Goal: Register for event/course

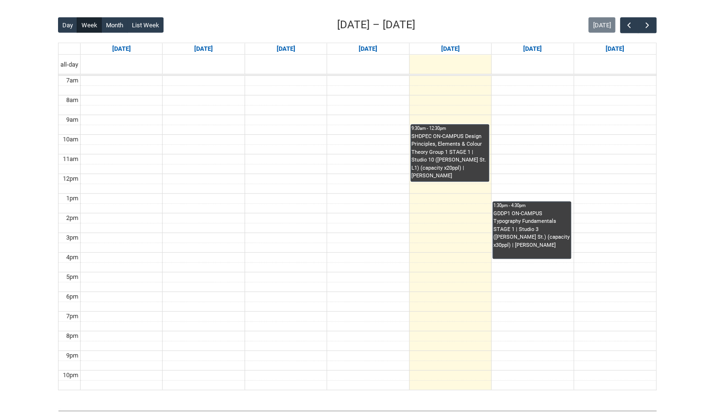
scroll to position [237, 0]
click at [107, 25] on button "Month" at bounding box center [114, 24] width 26 height 15
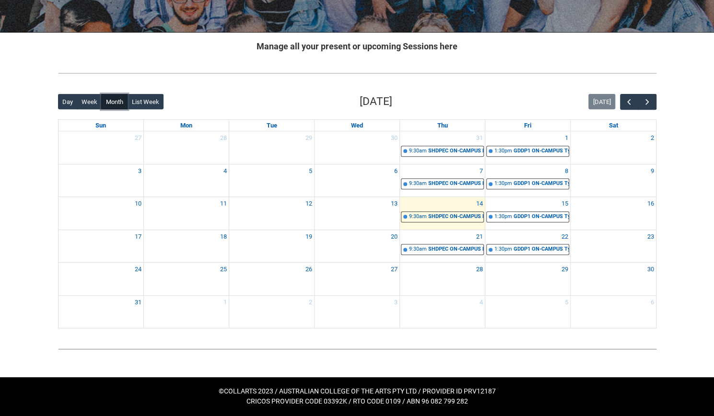
scroll to position [158, 0]
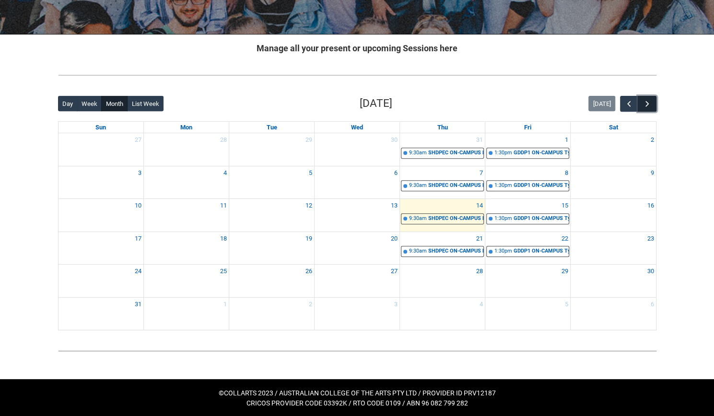
click at [651, 100] on span "button" at bounding box center [647, 104] width 10 height 10
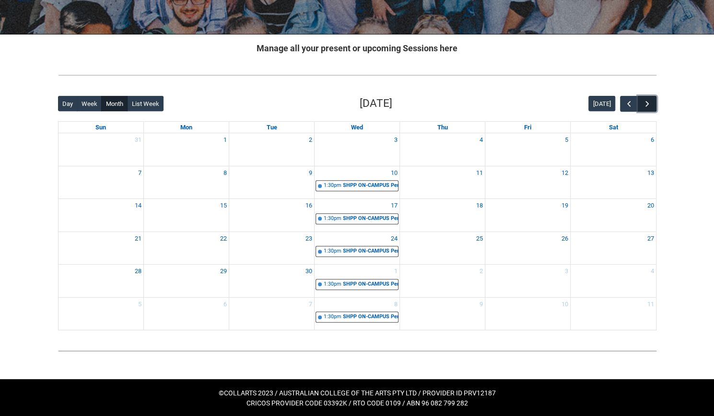
click at [646, 105] on span "button" at bounding box center [647, 104] width 10 height 10
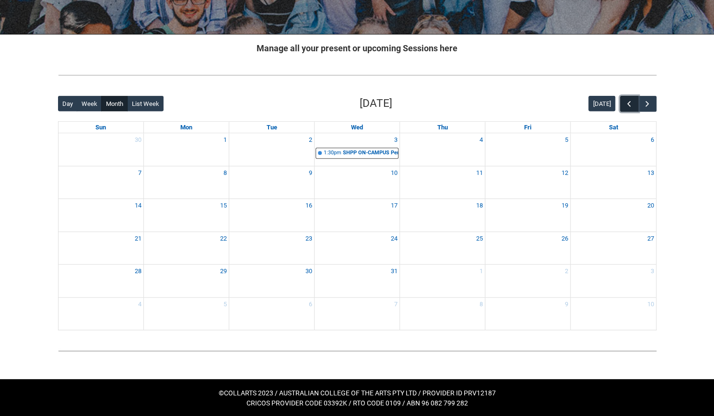
click at [628, 104] on span "button" at bounding box center [629, 104] width 10 height 10
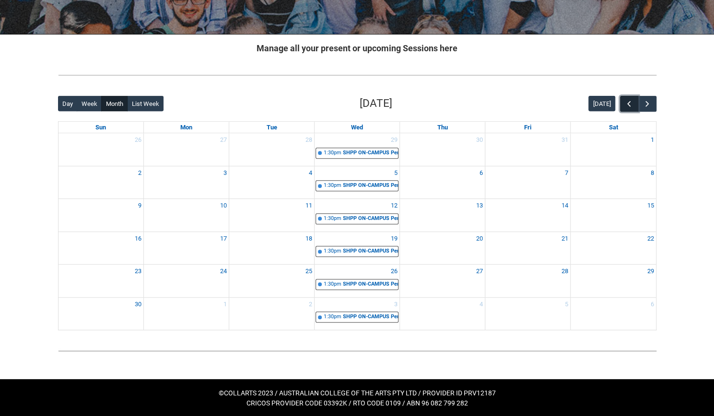
click at [628, 104] on span "button" at bounding box center [629, 104] width 10 height 10
click at [368, 184] on div "SHPP ON-CAMPUS Persuasion & Representation STAGE 1 | Studio 11 ([PERSON_NAME]. …" at bounding box center [370, 186] width 55 height 8
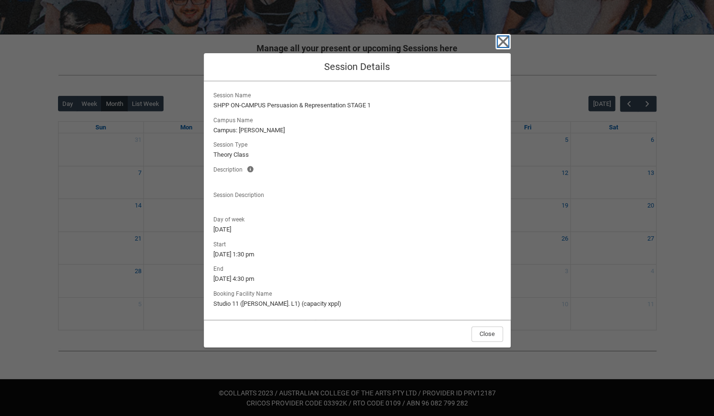
click at [502, 39] on icon "button" at bounding box center [502, 41] width 15 height 15
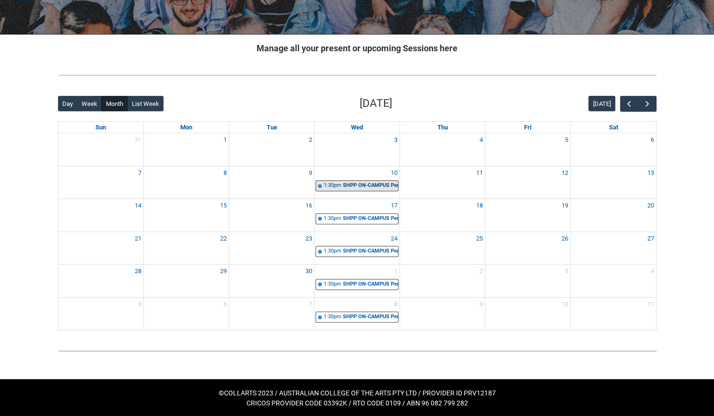
click at [375, 186] on div "SHPP ON-CAMPUS Persuasion & Representation STAGE 1 | Studio 11 ([PERSON_NAME]. …" at bounding box center [370, 186] width 55 height 8
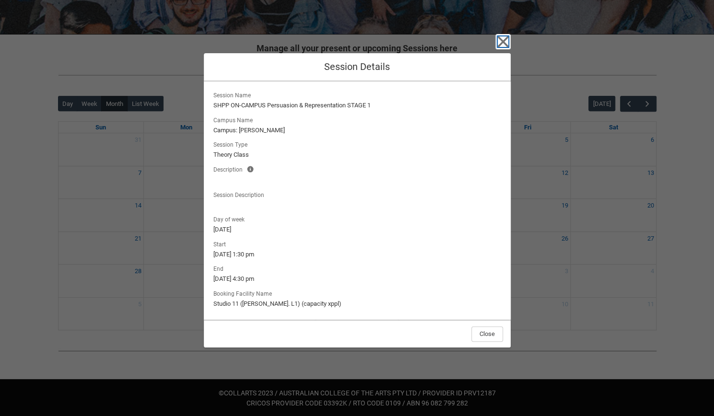
click at [501, 46] on icon "button" at bounding box center [502, 41] width 15 height 15
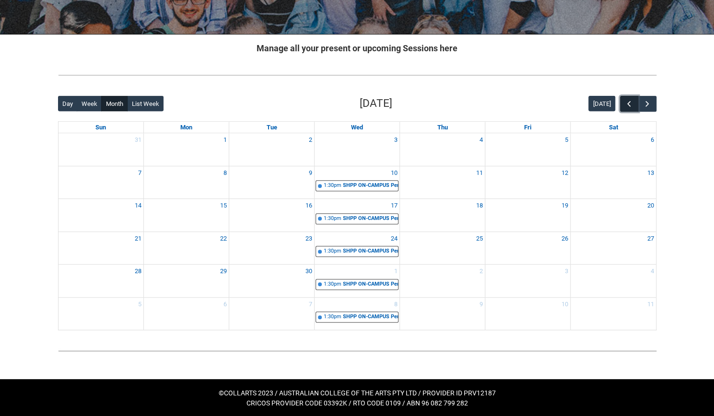
click at [631, 104] on span "button" at bounding box center [629, 104] width 10 height 10
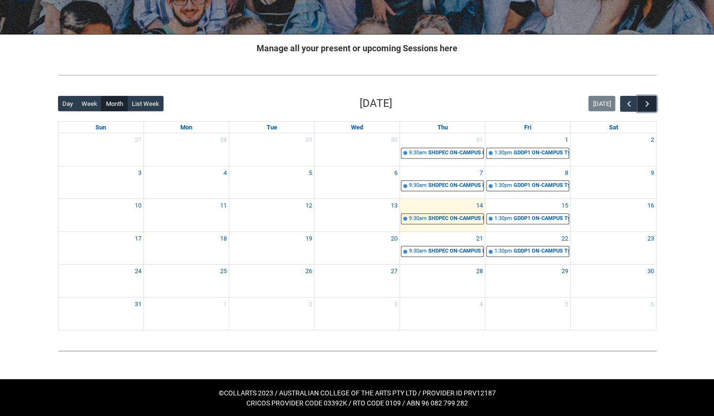
click at [652, 106] on button "button" at bounding box center [646, 104] width 18 height 16
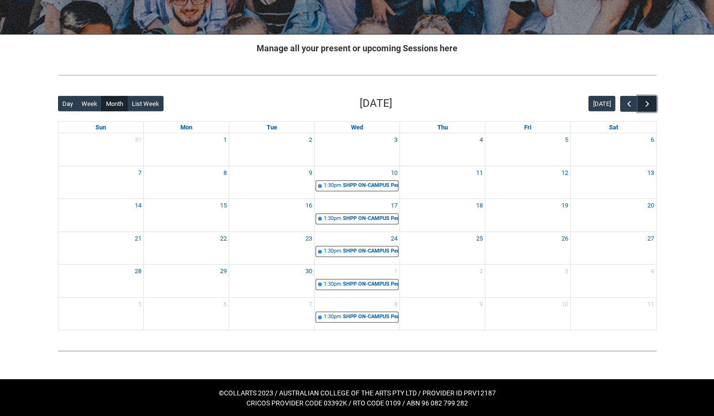
click at [652, 106] on button "button" at bounding box center [646, 104] width 18 height 16
click at [628, 101] on span "button" at bounding box center [629, 104] width 10 height 10
click at [631, 104] on span "button" at bounding box center [629, 104] width 10 height 10
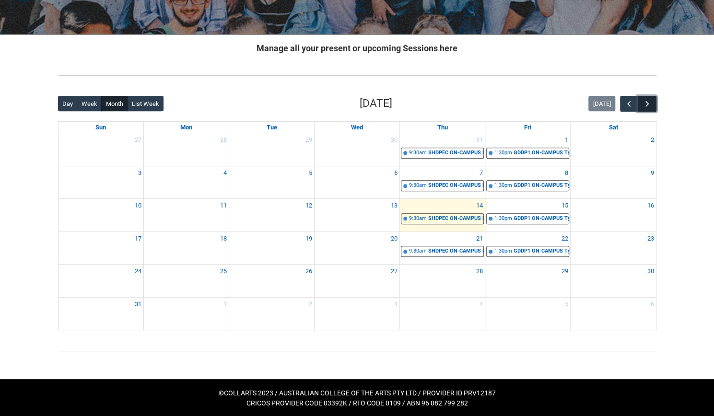
click at [648, 110] on button "button" at bounding box center [646, 104] width 18 height 16
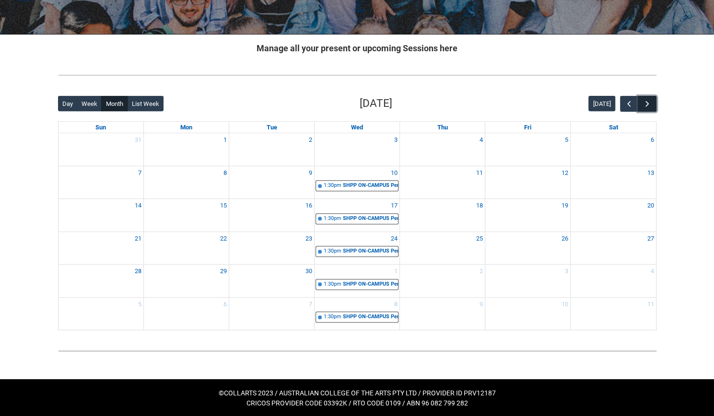
click at [648, 110] on button "button" at bounding box center [646, 104] width 18 height 16
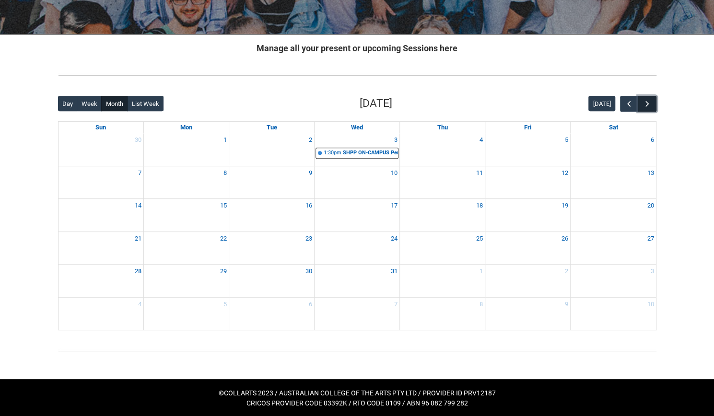
click at [648, 110] on button "button" at bounding box center [646, 104] width 18 height 16
click at [630, 103] on span "button" at bounding box center [629, 104] width 10 height 10
click at [628, 102] on span "button" at bounding box center [629, 104] width 10 height 10
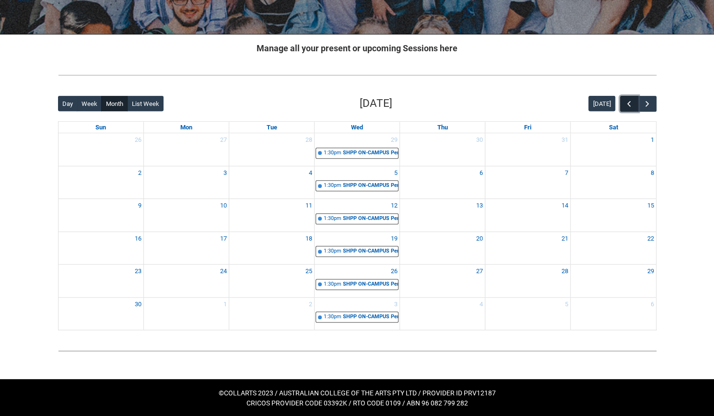
click at [628, 102] on span "button" at bounding box center [629, 104] width 10 height 10
click at [646, 107] on span "button" at bounding box center [647, 104] width 10 height 10
click at [652, 106] on button "button" at bounding box center [646, 104] width 18 height 16
click at [654, 104] on button "button" at bounding box center [646, 104] width 18 height 16
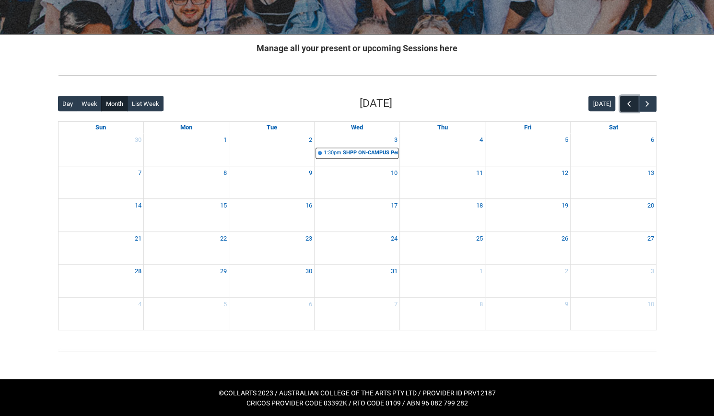
click at [623, 110] on button "button" at bounding box center [629, 104] width 18 height 16
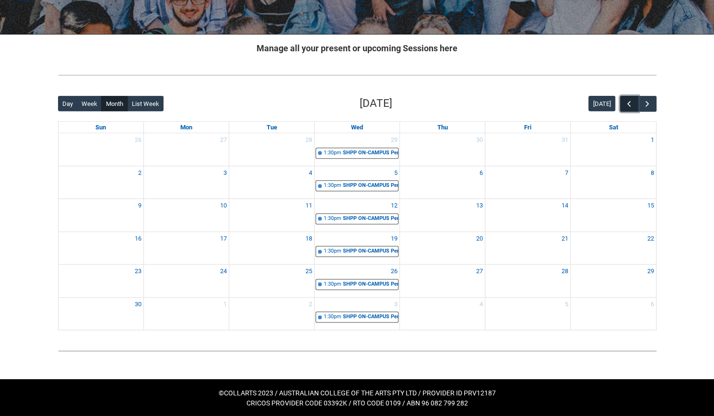
click at [623, 110] on button "button" at bounding box center [629, 104] width 18 height 16
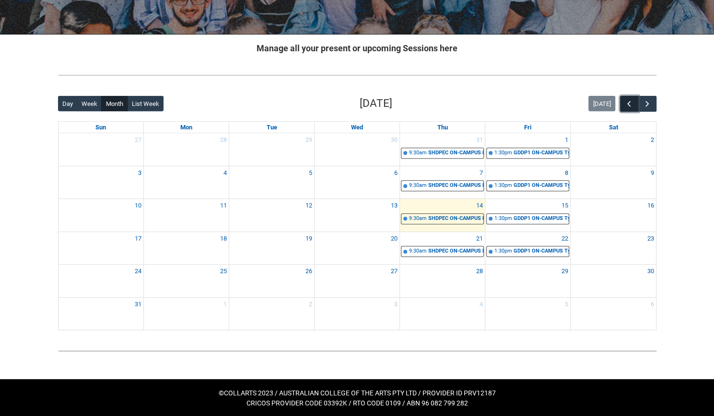
click at [623, 110] on button "button" at bounding box center [629, 104] width 18 height 16
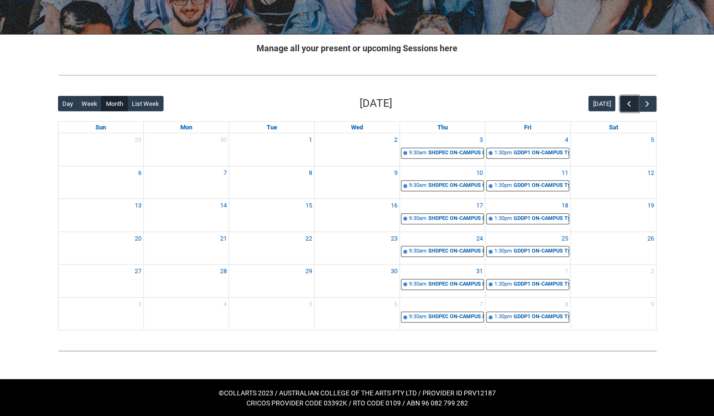
click at [623, 106] on button "button" at bounding box center [629, 104] width 18 height 16
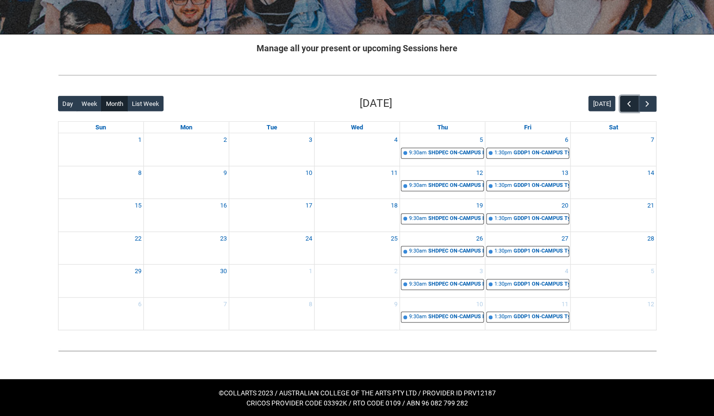
click at [623, 106] on button "button" at bounding box center [629, 104] width 18 height 16
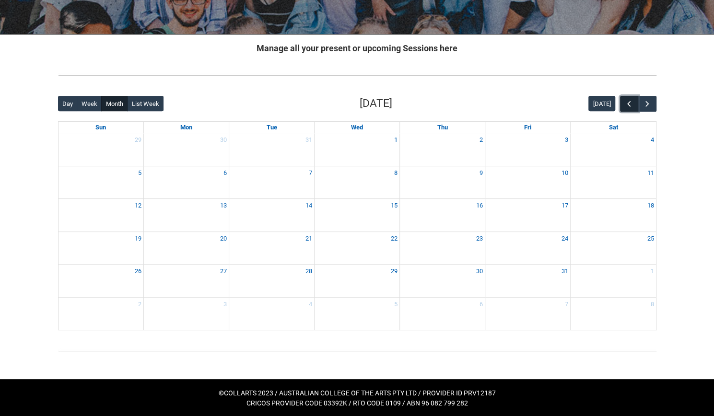
click at [623, 106] on button "button" at bounding box center [629, 104] width 18 height 16
click at [646, 106] on span "button" at bounding box center [647, 104] width 10 height 10
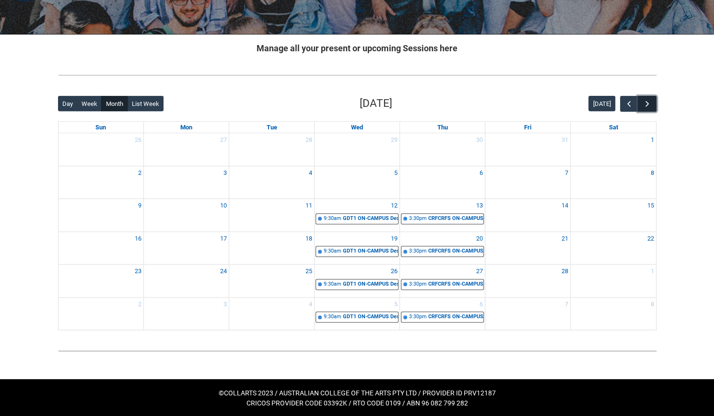
click at [646, 106] on span "button" at bounding box center [647, 104] width 10 height 10
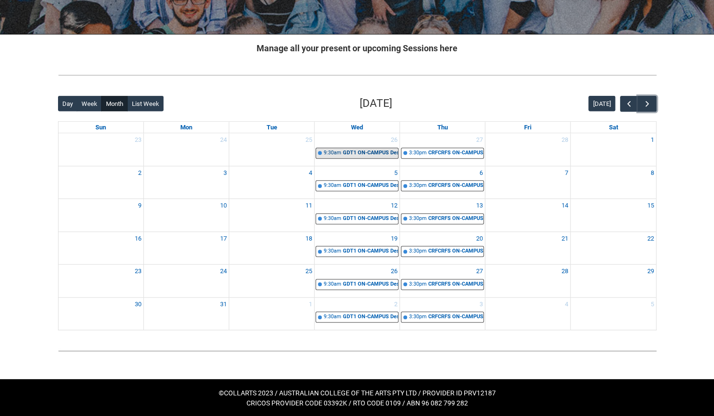
click at [367, 152] on div "GDT1 ON-CAMPUS Design Thinking & Innovation STAGE 1 | [GEOGRAPHIC_DATA].) (capa…" at bounding box center [370, 153] width 55 height 8
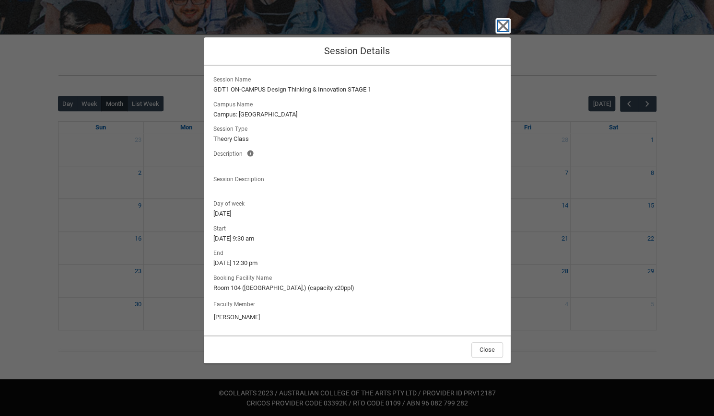
click at [499, 27] on icon "button" at bounding box center [502, 25] width 15 height 15
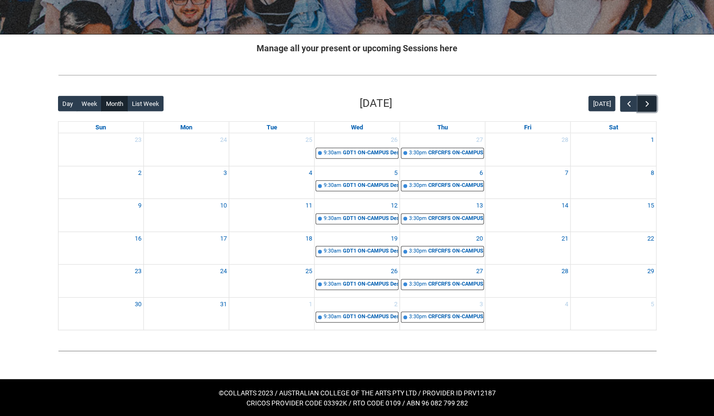
click at [653, 103] on button "button" at bounding box center [646, 104] width 18 height 16
click at [646, 103] on span "button" at bounding box center [647, 104] width 10 height 10
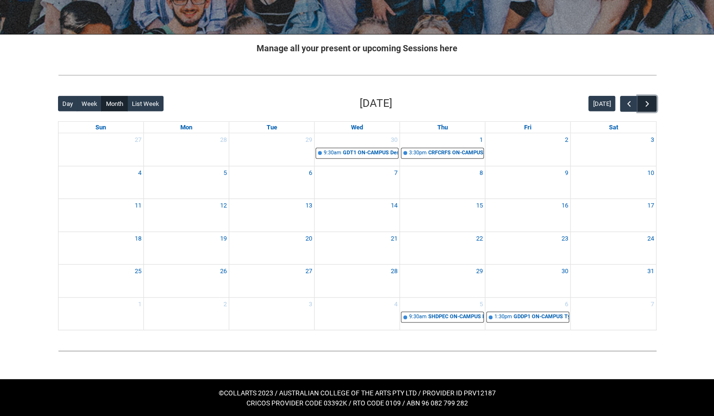
click at [646, 103] on span "button" at bounding box center [647, 104] width 10 height 10
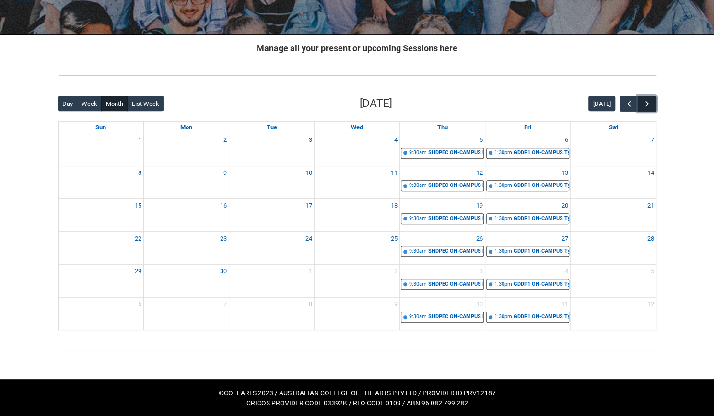
click at [646, 103] on span "button" at bounding box center [647, 104] width 10 height 10
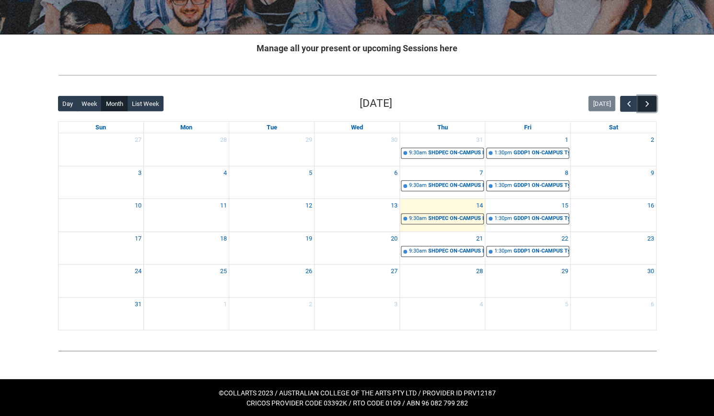
click at [646, 103] on span "button" at bounding box center [647, 104] width 10 height 10
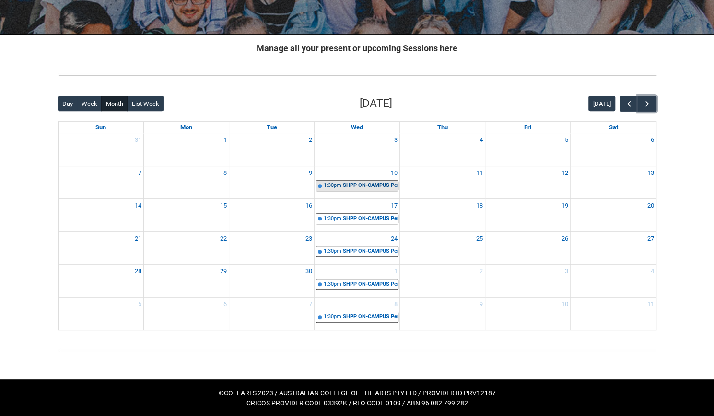
click at [379, 186] on div "SHPP ON-CAMPUS Persuasion & Representation STAGE 1 | Studio 11 ([PERSON_NAME]. …" at bounding box center [370, 186] width 55 height 8
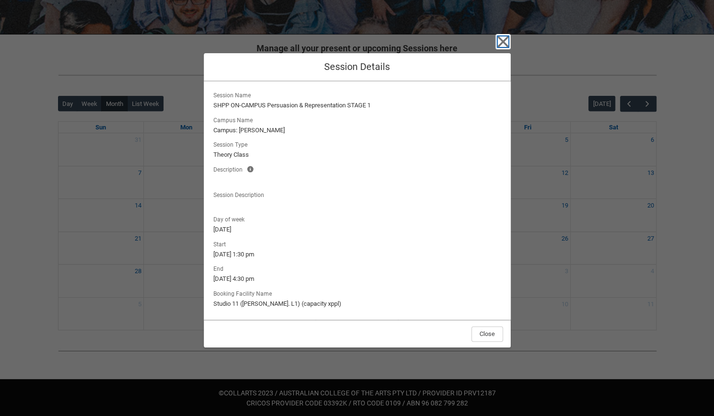
click at [498, 45] on icon "button" at bounding box center [502, 41] width 11 height 11
